Goal: Transaction & Acquisition: Purchase product/service

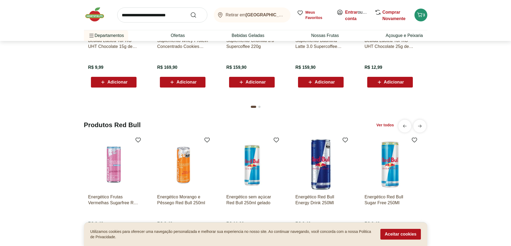
scroll to position [1367, 0]
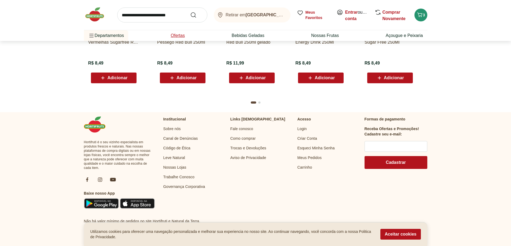
click at [172, 35] on link "Ofertas" at bounding box center [177, 35] width 14 height 6
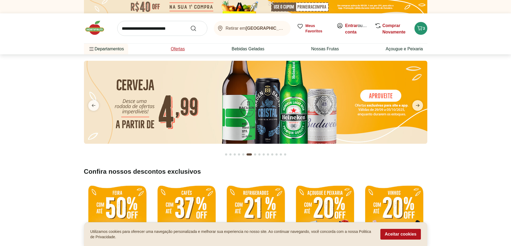
select select "**********"
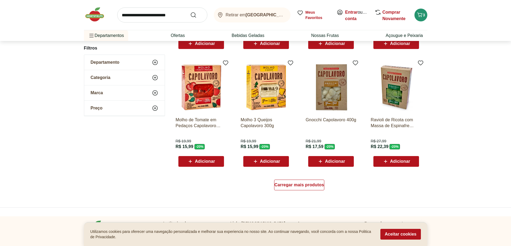
scroll to position [375, 0]
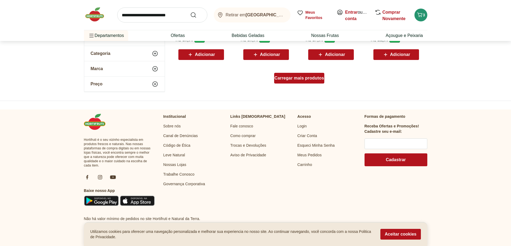
click at [309, 76] on span "Carregar mais produtos" at bounding box center [299, 78] width 50 height 4
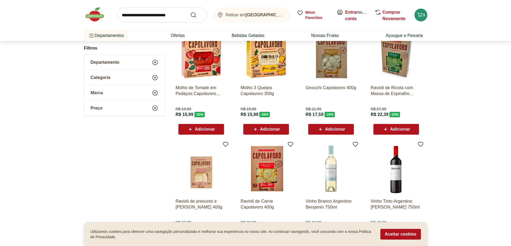
scroll to position [402, 0]
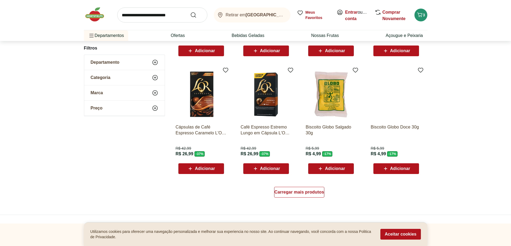
scroll to position [348, 0]
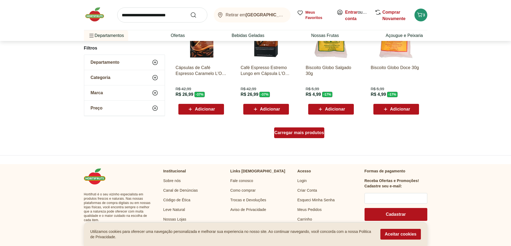
click at [322, 133] on span "Carregar mais produtos" at bounding box center [299, 133] width 50 height 4
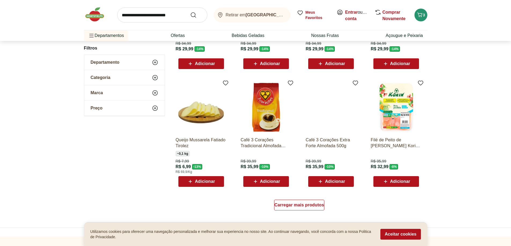
scroll to position [374, 0]
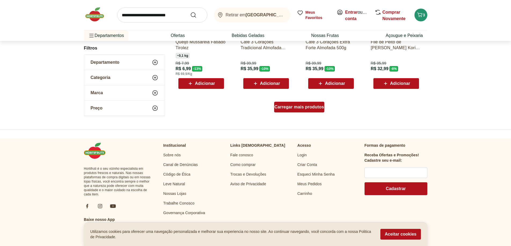
click at [321, 111] on div "Carregar mais produtos" at bounding box center [299, 107] width 50 height 11
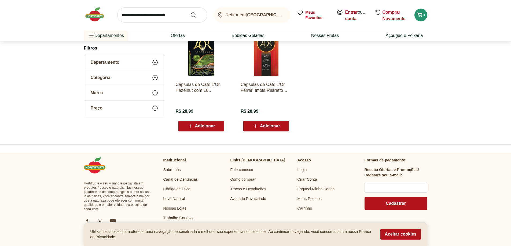
scroll to position [309, 0]
